Goal: Use online tool/utility

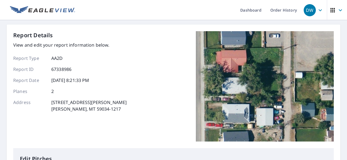
scroll to position [165, 0]
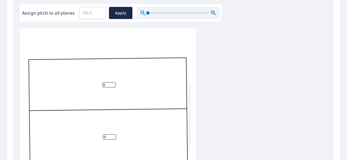
click at [108, 85] on input "0" at bounding box center [108, 84] width 13 height 5
type input "04"
click at [107, 138] on input "0" at bounding box center [109, 136] width 13 height 5
click at [113, 135] on input "04" at bounding box center [109, 136] width 13 height 5
click at [114, 136] on input "5" at bounding box center [109, 136] width 13 height 5
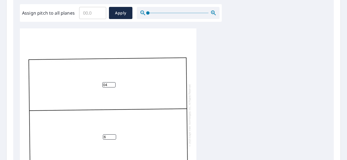
click at [114, 136] on input "6" at bounding box center [109, 136] width 13 height 5
click at [114, 136] on input "7" at bounding box center [109, 136] width 13 height 5
click at [114, 138] on input "6" at bounding box center [109, 136] width 13 height 5
click at [114, 138] on input "5" at bounding box center [109, 136] width 13 height 5
type input "4"
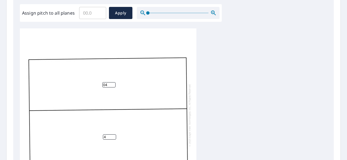
click at [114, 138] on input "4" at bounding box center [109, 136] width 13 height 5
click at [113, 85] on input "3" at bounding box center [108, 84] width 13 height 5
type input "4"
click at [112, 83] on input "4" at bounding box center [108, 84] width 13 height 5
click at [279, 83] on div "4 4" at bounding box center [173, 114] width 307 height 173
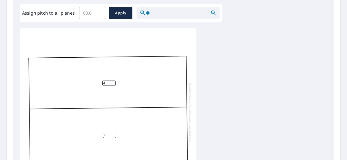
scroll to position [0, 0]
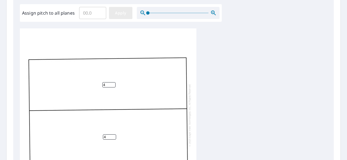
click at [120, 15] on span "Apply" at bounding box center [120, 13] width 15 height 7
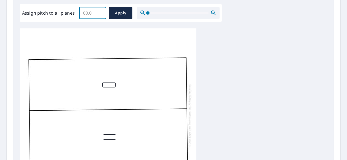
click at [89, 13] on input "Assign pitch to all planes" at bounding box center [92, 12] width 27 height 15
type input "4"
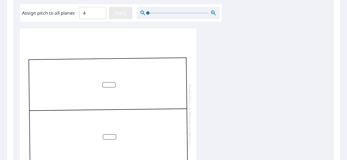
click at [124, 15] on span "Apply" at bounding box center [120, 13] width 15 height 7
type input "4"
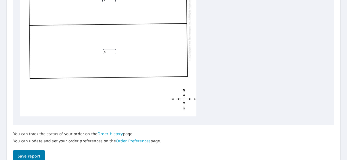
scroll to position [276, 0]
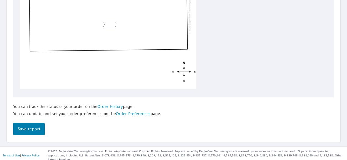
click at [27, 129] on span "Save report" at bounding box center [29, 128] width 23 height 7
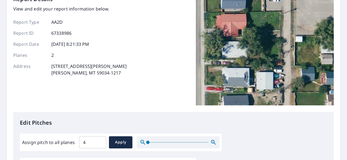
scroll to position [0, 0]
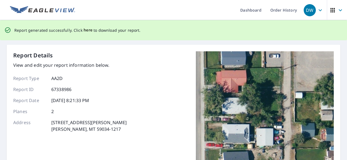
click at [85, 31] on span "here" at bounding box center [88, 30] width 9 height 7
click at [85, 30] on span "here" at bounding box center [88, 30] width 9 height 7
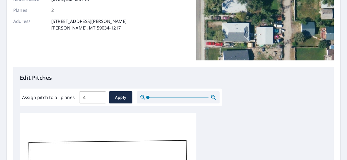
scroll to position [165, 0]
